Goal: Obtain resource: Download file/media

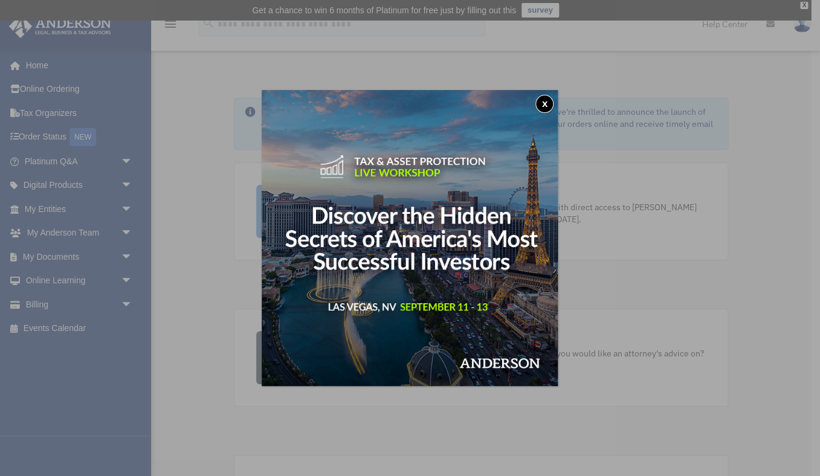
click at [549, 102] on button "x" at bounding box center [544, 104] width 18 height 18
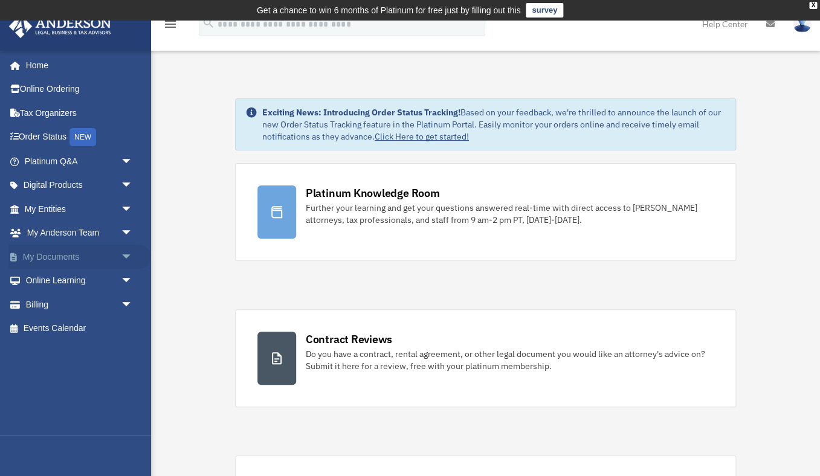
click at [79, 255] on link "My Documents arrow_drop_down" at bounding box center [79, 257] width 143 height 24
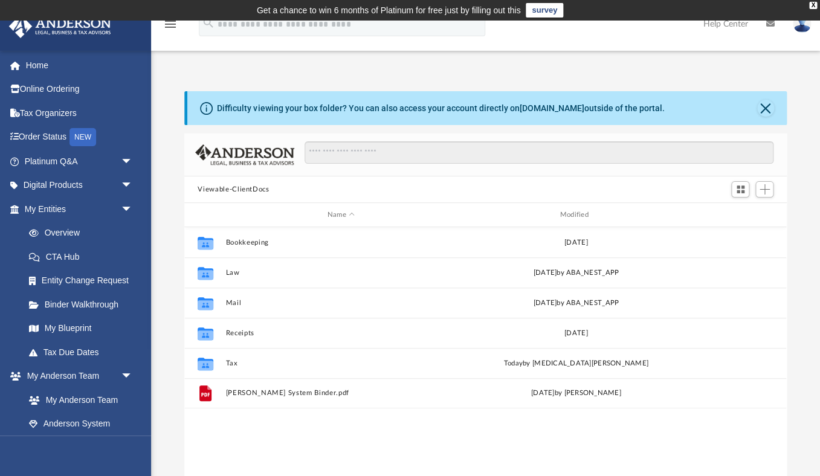
scroll to position [275, 602]
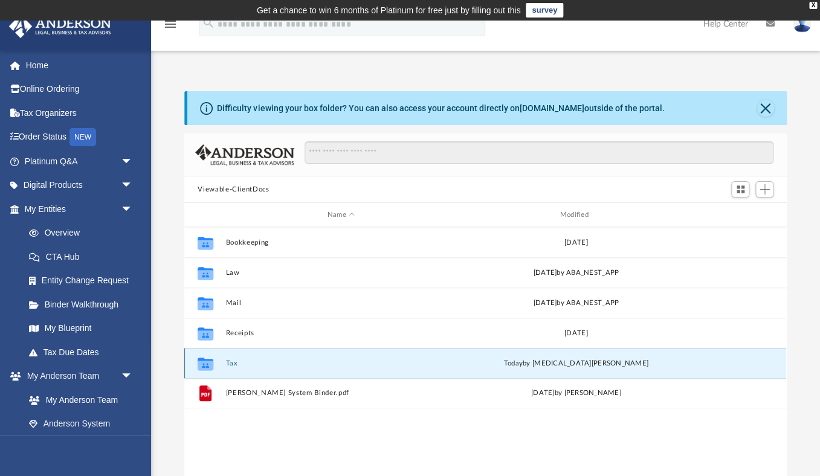
click at [233, 362] on button "Tax" at bounding box center [341, 364] width 230 height 8
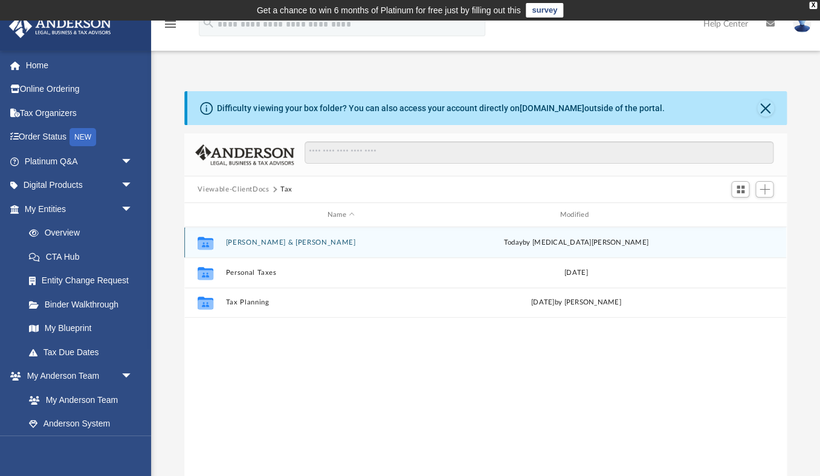
click at [277, 240] on button "[PERSON_NAME] & [PERSON_NAME]" at bounding box center [341, 243] width 230 height 8
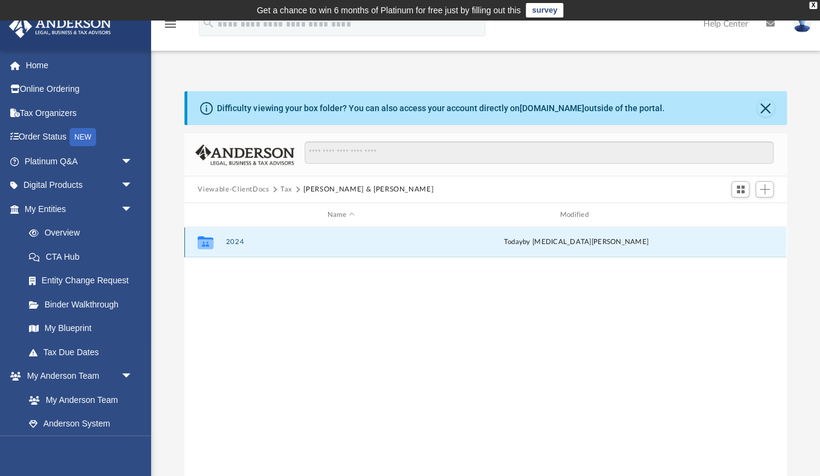
click at [233, 241] on button "2024" at bounding box center [341, 242] width 230 height 8
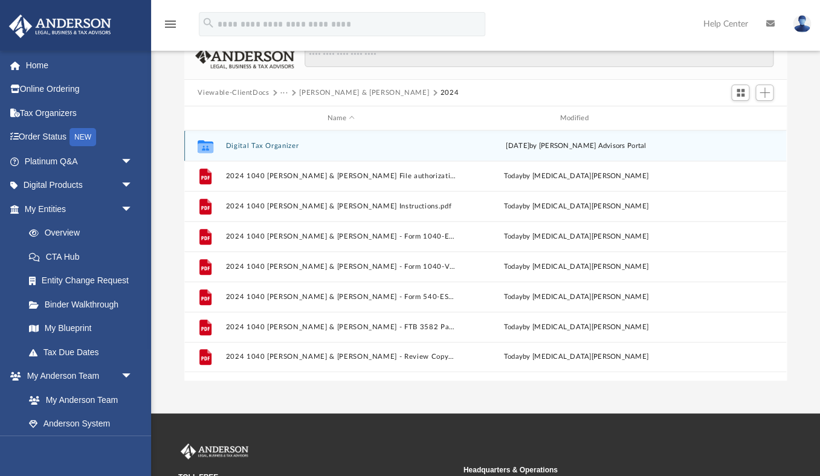
scroll to position [102, 0]
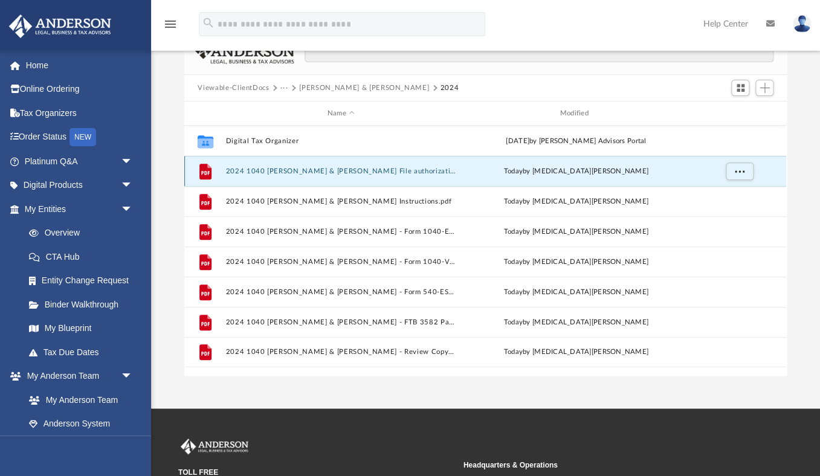
click at [268, 170] on button "2024 1040 [PERSON_NAME] & [PERSON_NAME] File authorization - Please sign.pdf" at bounding box center [341, 171] width 230 height 8
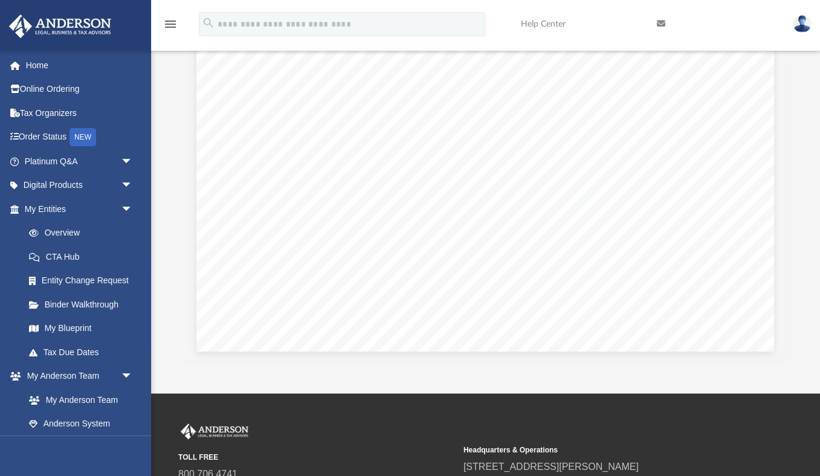
scroll to position [0, 0]
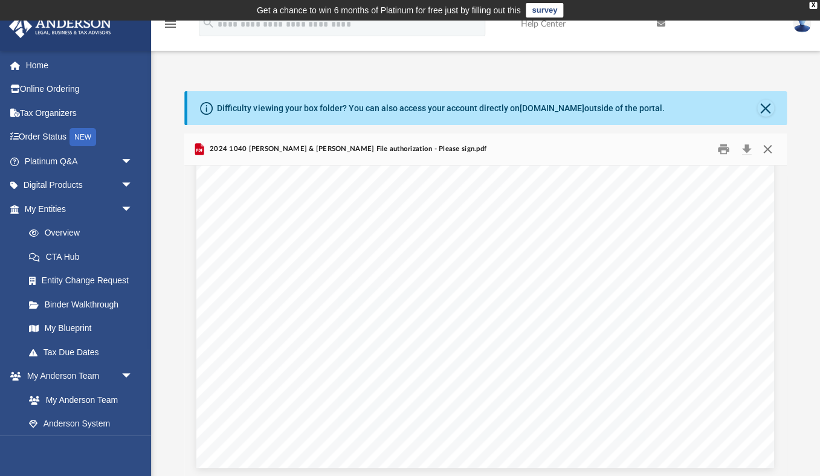
click at [769, 150] on button "Close" at bounding box center [768, 149] width 22 height 19
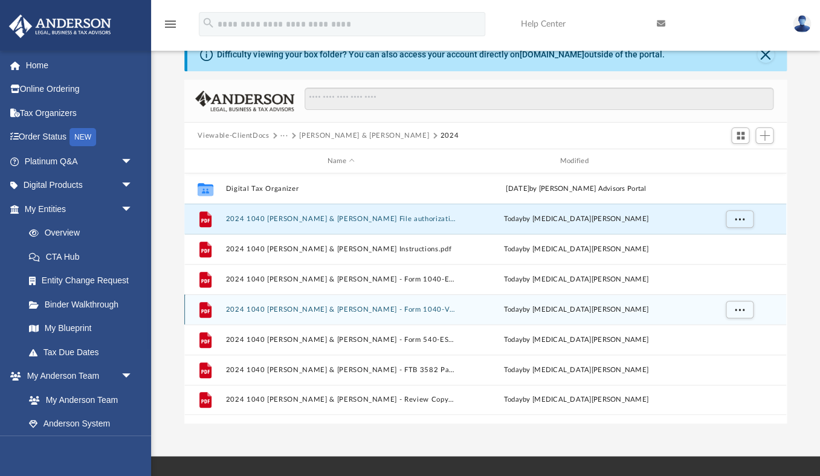
scroll to position [56, 0]
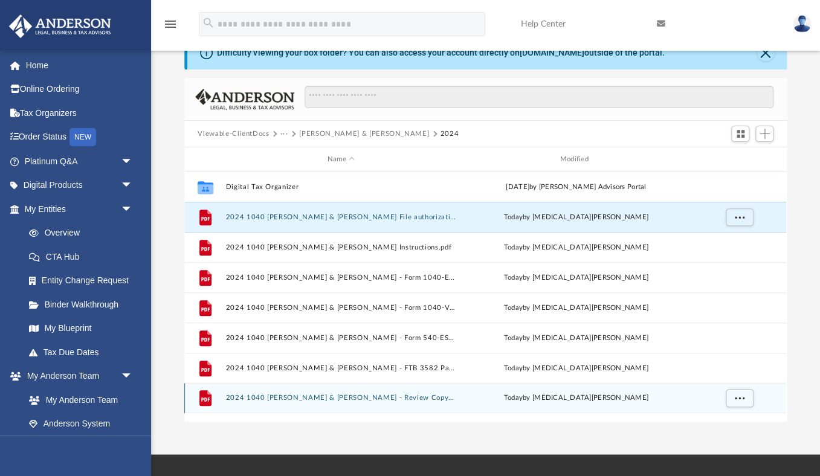
click at [407, 396] on button "2024 1040 [PERSON_NAME] & [PERSON_NAME] - Review Copy.pdf" at bounding box center [341, 398] width 230 height 8
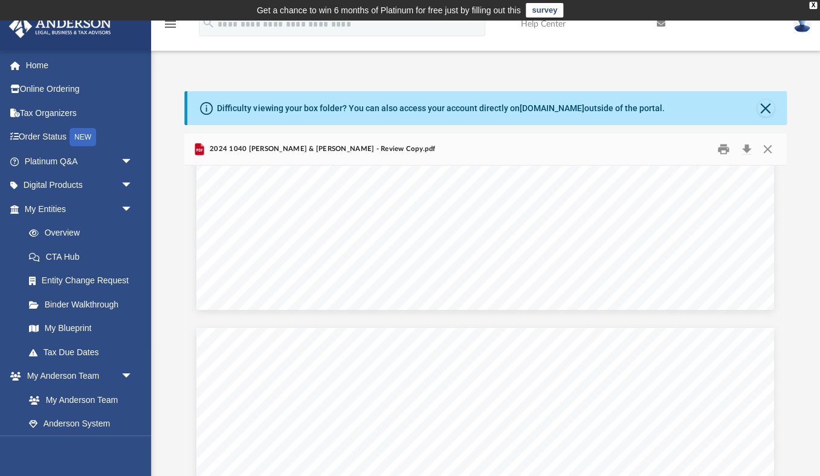
scroll to position [37374, 0]
